Goal: Information Seeking & Learning: Learn about a topic

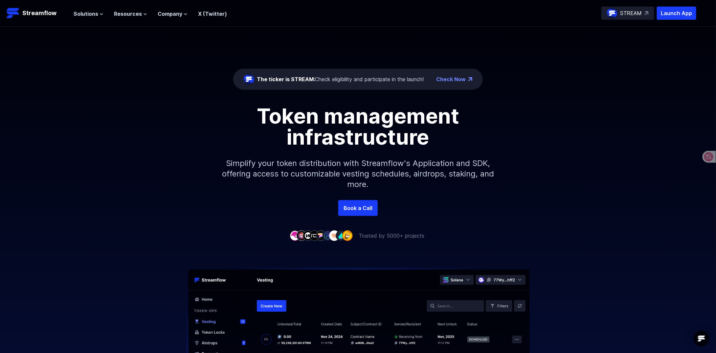
click at [632, 12] on p "STREAM" at bounding box center [631, 13] width 22 height 8
click at [185, 14] on icon at bounding box center [186, 14] width 4 height 4
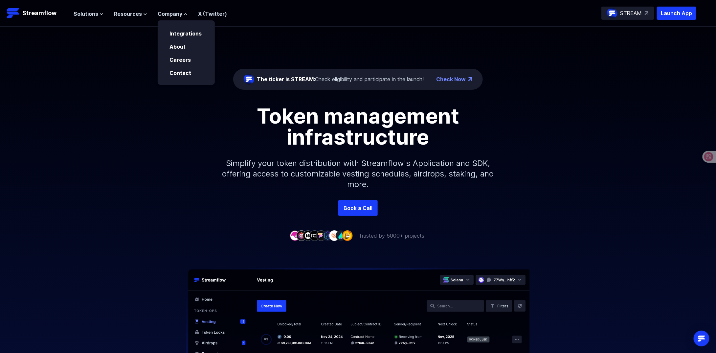
click at [146, 13] on ul "Solutions Overview Streamflow features an all-in-one token distribution platfor…" at bounding box center [150, 14] width 153 height 8
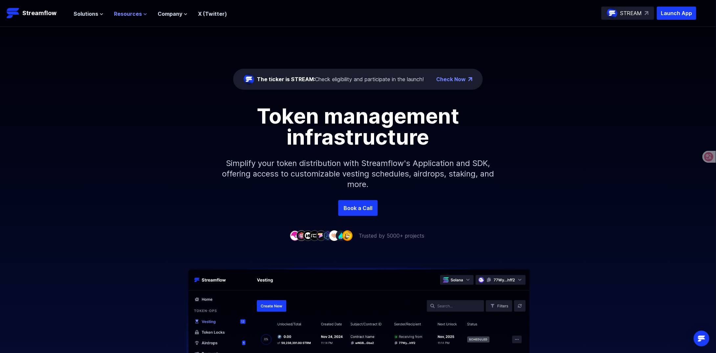
click at [145, 13] on icon at bounding box center [145, 13] width 3 height 1
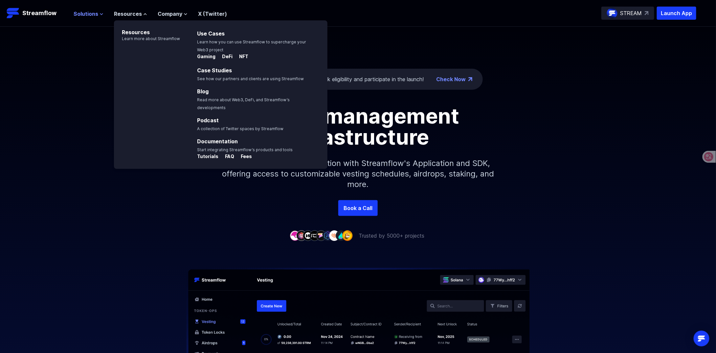
click at [100, 13] on icon at bounding box center [102, 14] width 4 height 4
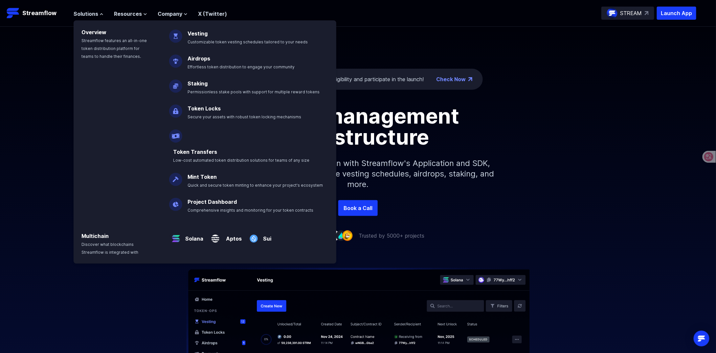
click at [212, 110] on link "Token Locks" at bounding box center [204, 108] width 33 height 7
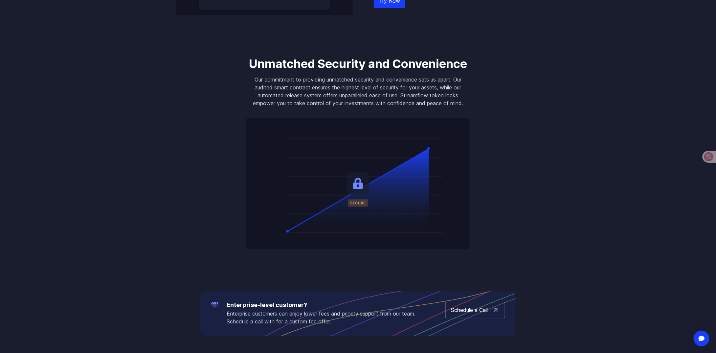
scroll to position [657, 0]
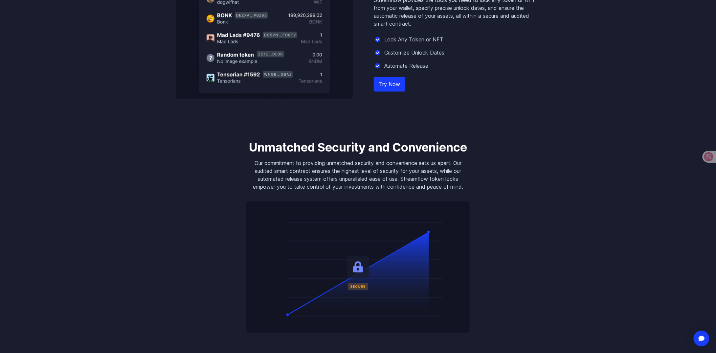
click at [388, 84] on link "Try Now" at bounding box center [390, 84] width 32 height 14
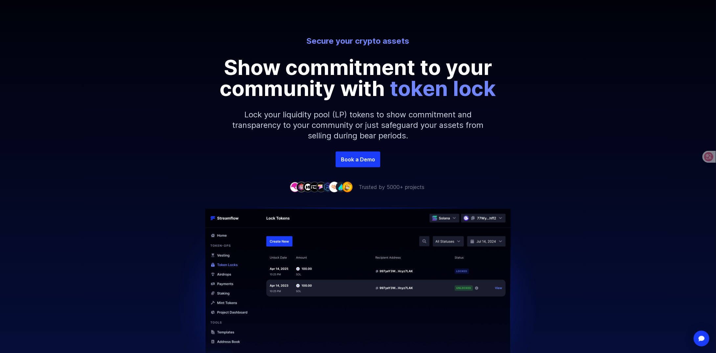
scroll to position [0, 0]
